Goal: Check status: Check status

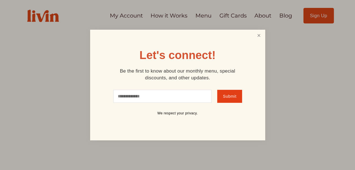
click at [260, 38] on link "Close" at bounding box center [258, 35] width 11 height 10
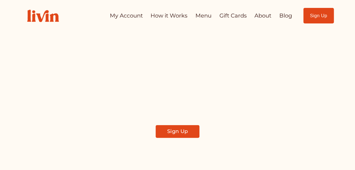
click at [130, 16] on link "My Account" at bounding box center [126, 15] width 33 height 11
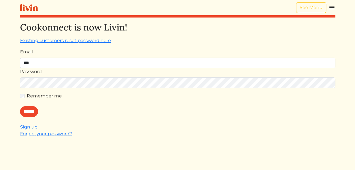
type input "**********"
click at [35, 109] on input "******" at bounding box center [29, 111] width 18 height 11
click at [135, 77] on div "Password" at bounding box center [177, 77] width 315 height 19
click at [32, 110] on input "******" at bounding box center [29, 111] width 18 height 11
click at [28, 113] on input "******" at bounding box center [29, 111] width 18 height 11
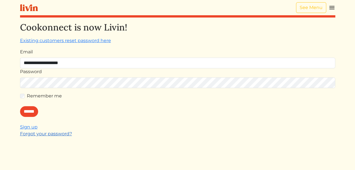
click at [56, 134] on link "Forgot your password?" at bounding box center [46, 133] width 52 height 5
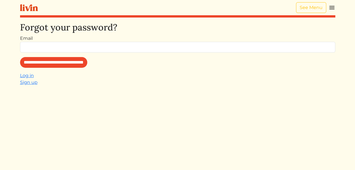
click at [69, 45] on input "Email" at bounding box center [177, 47] width 315 height 11
type input "**********"
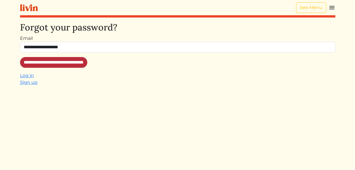
click at [67, 63] on input "**********" at bounding box center [53, 62] width 67 height 11
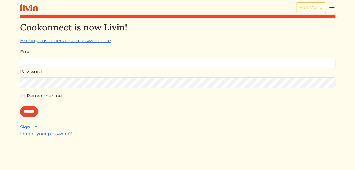
click at [67, 63] on input "Email" at bounding box center [177, 63] width 315 height 11
type input "**********"
click at [33, 111] on input "******" at bounding box center [29, 111] width 18 height 11
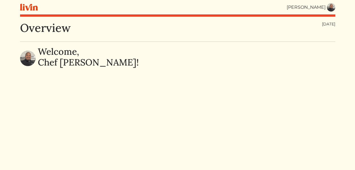
click at [331, 5] on img at bounding box center [331, 7] width 8 height 8
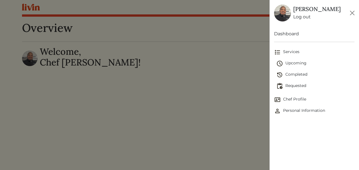
click at [302, 63] on span "Upcoming" at bounding box center [315, 63] width 78 height 7
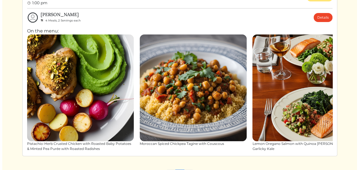
scroll to position [44, 0]
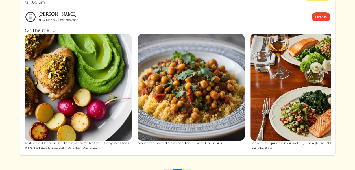
click at [94, 106] on img at bounding box center [78, 87] width 107 height 107
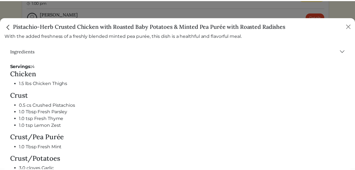
scroll to position [207, 0]
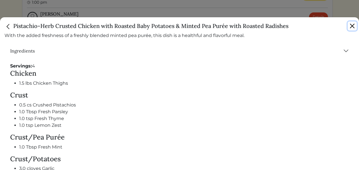
click at [352, 25] on button "Close" at bounding box center [352, 25] width 9 height 9
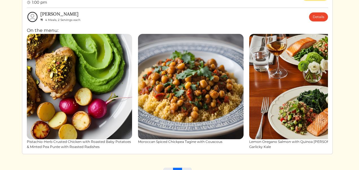
scroll to position [205, 0]
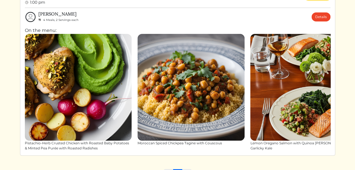
click at [277, 88] on img at bounding box center [303, 87] width 107 height 107
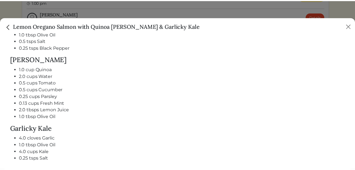
scroll to position [283, 0]
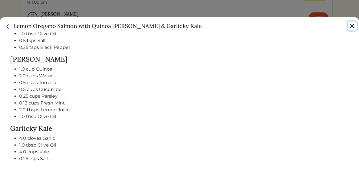
click at [354, 27] on button "Close" at bounding box center [352, 25] width 9 height 9
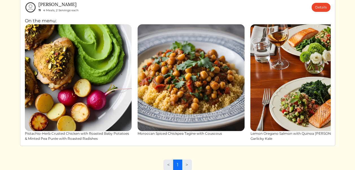
scroll to position [80, 0]
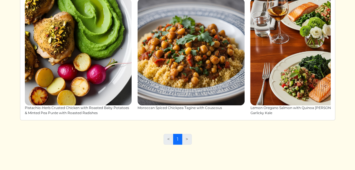
click at [186, 141] on li ">" at bounding box center [187, 139] width 10 height 11
click at [167, 138] on li "<" at bounding box center [168, 139] width 10 height 11
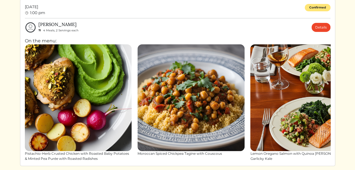
scroll to position [33, 0]
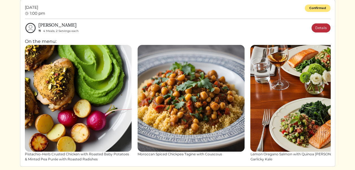
click at [322, 27] on link "Details" at bounding box center [320, 27] width 19 height 9
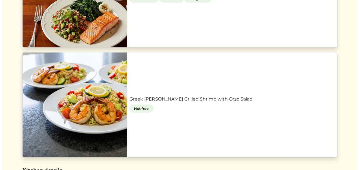
scroll to position [553, 0]
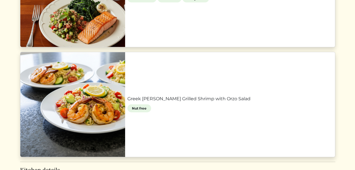
click at [127, 102] on link "Greek Lemon Herb Grilled Shrimp with Orzo Salad" at bounding box center [229, 98] width 205 height 7
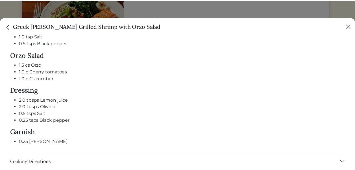
scroll to position [303, 0]
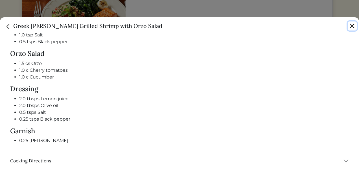
click at [350, 26] on button "Close" at bounding box center [352, 25] width 9 height 9
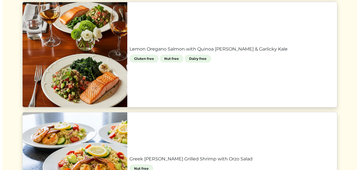
scroll to position [493, 0]
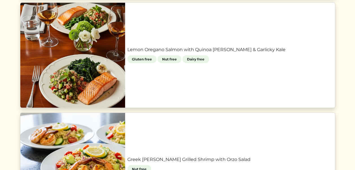
click at [127, 53] on link "Lemon Oregano Salmon with Quinoa Tabbouleh & Garlicky Kale" at bounding box center [229, 49] width 205 height 7
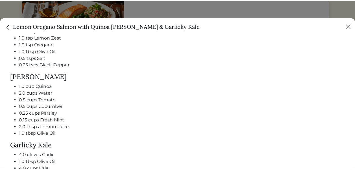
scroll to position [265, 0]
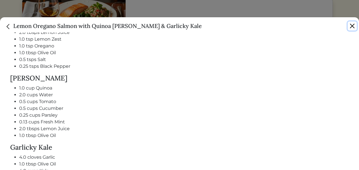
click at [353, 25] on button "Close" at bounding box center [352, 25] width 9 height 9
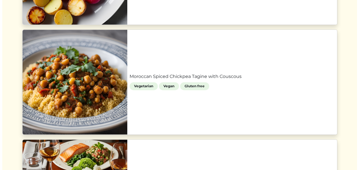
scroll to position [356, 0]
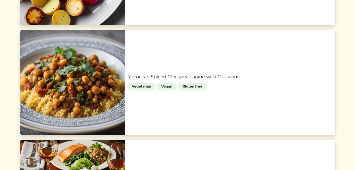
click at [127, 77] on link "Moroccan Spiced Chickpea Tagine with Couscous" at bounding box center [229, 76] width 205 height 7
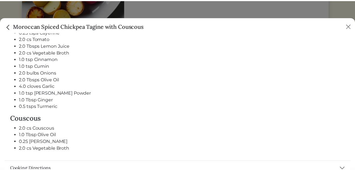
scroll to position [287, 0]
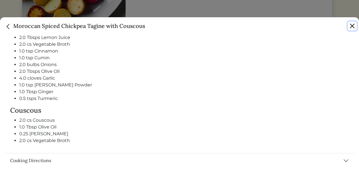
click at [353, 23] on button "Close" at bounding box center [352, 25] width 9 height 9
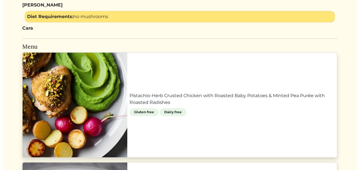
scroll to position [223, 0]
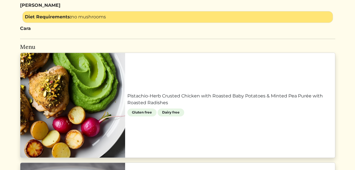
click at [127, 93] on link "Pistachio-Herb Crusted Chicken with Roasted Baby Potatoes & Minted Pea Purée wi…" at bounding box center [229, 100] width 205 height 14
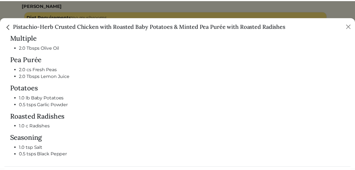
scroll to position [372, 0]
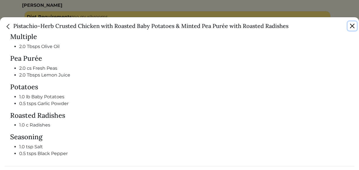
click at [351, 24] on button "Close" at bounding box center [352, 25] width 9 height 9
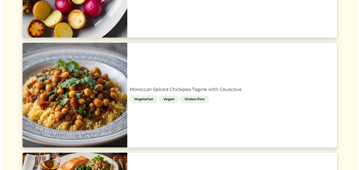
scroll to position [342, 0]
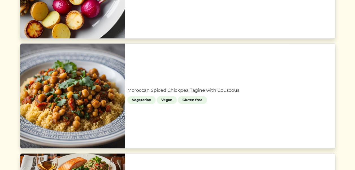
click at [127, 94] on link "Moroccan Spiced Chickpea Tagine with Couscous" at bounding box center [229, 90] width 205 height 7
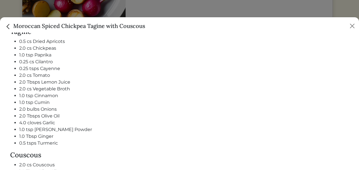
scroll to position [244, 0]
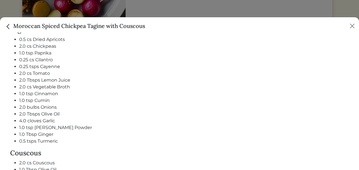
click at [150, 125] on li "1.0 tsp Curry Powder" at bounding box center [184, 127] width 330 height 7
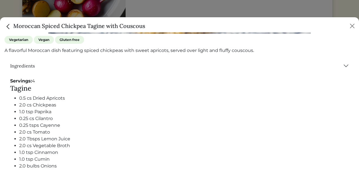
scroll to position [184, 0]
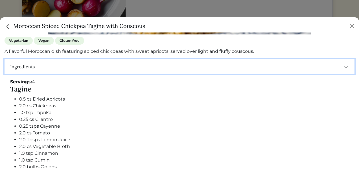
click at [341, 64] on button "Ingredients" at bounding box center [180, 66] width 350 height 15
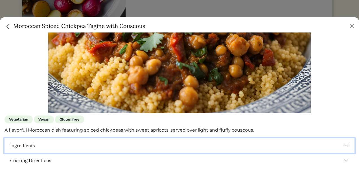
scroll to position [106, 0]
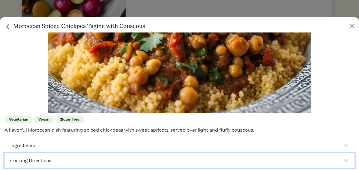
click at [341, 157] on button "Cooking Directions" at bounding box center [180, 160] width 350 height 15
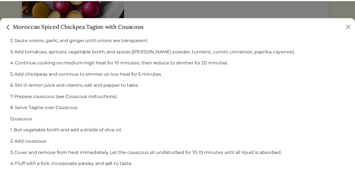
scroll to position [404, 0]
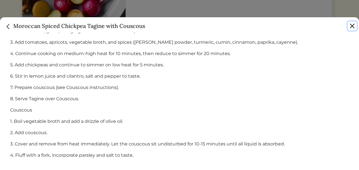
click at [352, 26] on button "Close" at bounding box center [352, 25] width 9 height 9
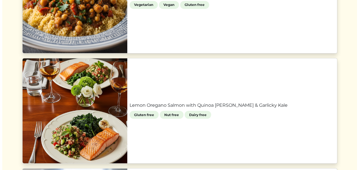
scroll to position [438, 0]
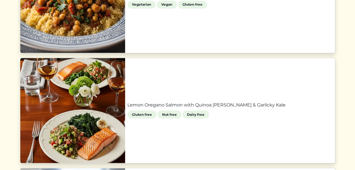
click at [127, 108] on link "Lemon Oregano Salmon with Quinoa Tabbouleh & Garlicky Kale" at bounding box center [229, 104] width 205 height 7
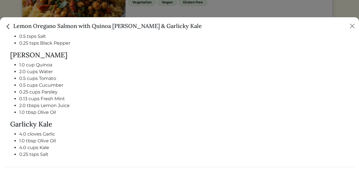
scroll to position [302, 0]
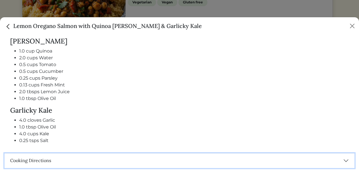
click at [341, 158] on button "Cooking Directions" at bounding box center [180, 160] width 350 height 15
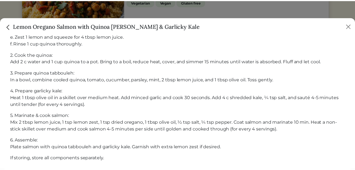
scroll to position [484, 0]
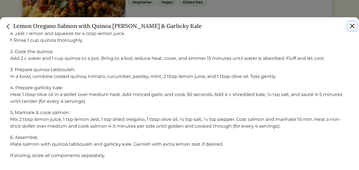
click at [352, 24] on button "Close" at bounding box center [352, 25] width 9 height 9
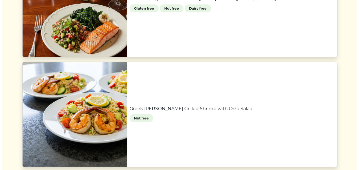
scroll to position [544, 0]
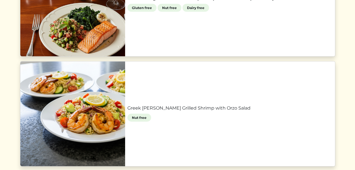
click at [127, 108] on link "Greek Lemon Herb Grilled Shrimp with Orzo Salad" at bounding box center [229, 108] width 205 height 7
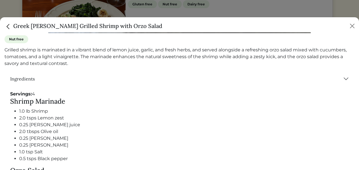
scroll to position [186, 0]
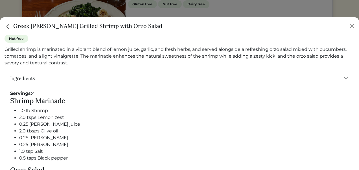
click at [157, 93] on div "Servings: 4" at bounding box center [179, 93] width 339 height 7
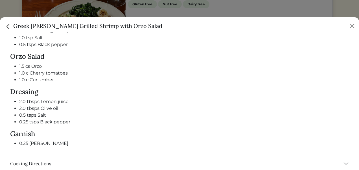
scroll to position [303, 0]
